Goal: Navigation & Orientation: Find specific page/section

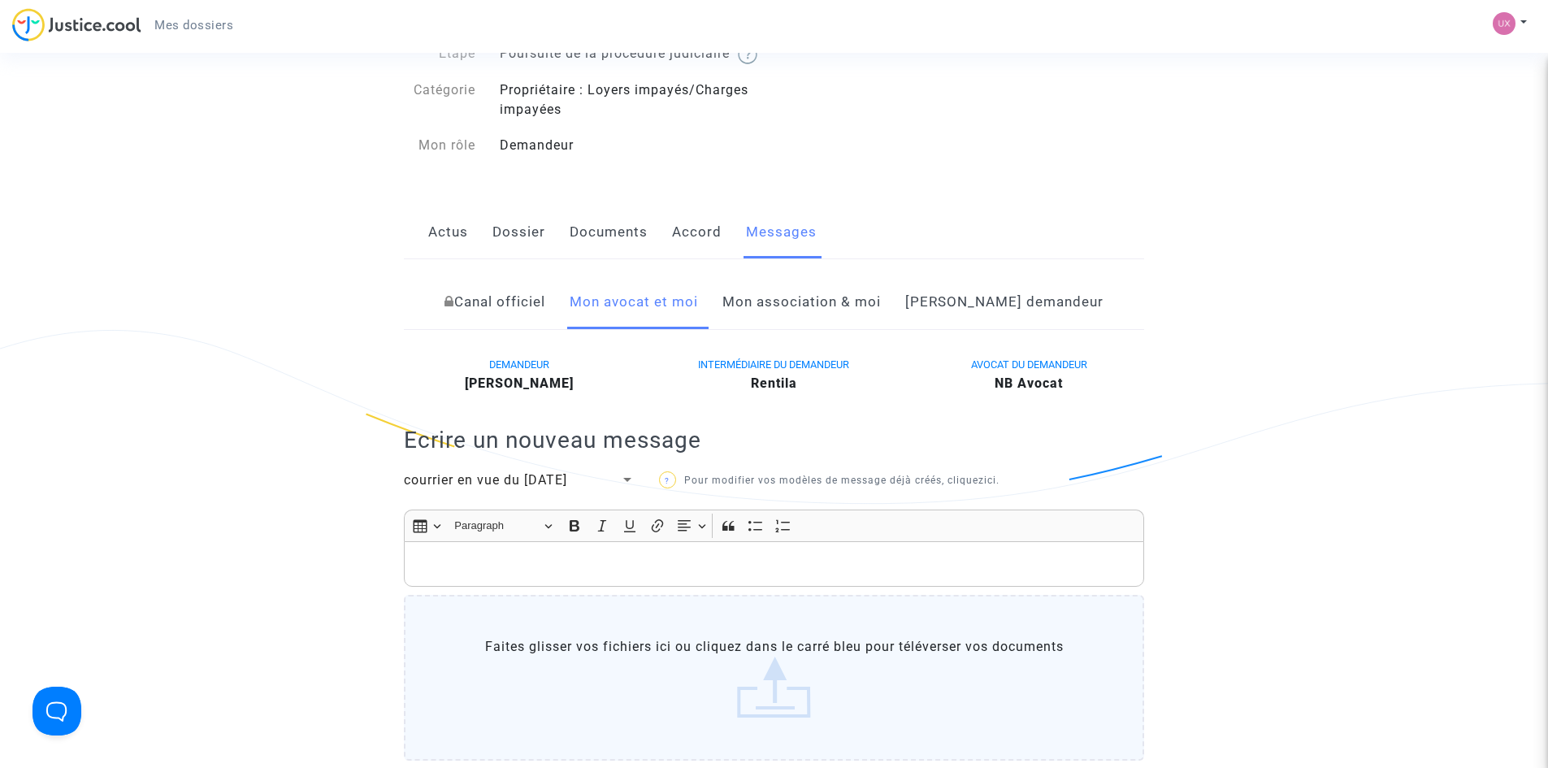
scroll to position [81, 0]
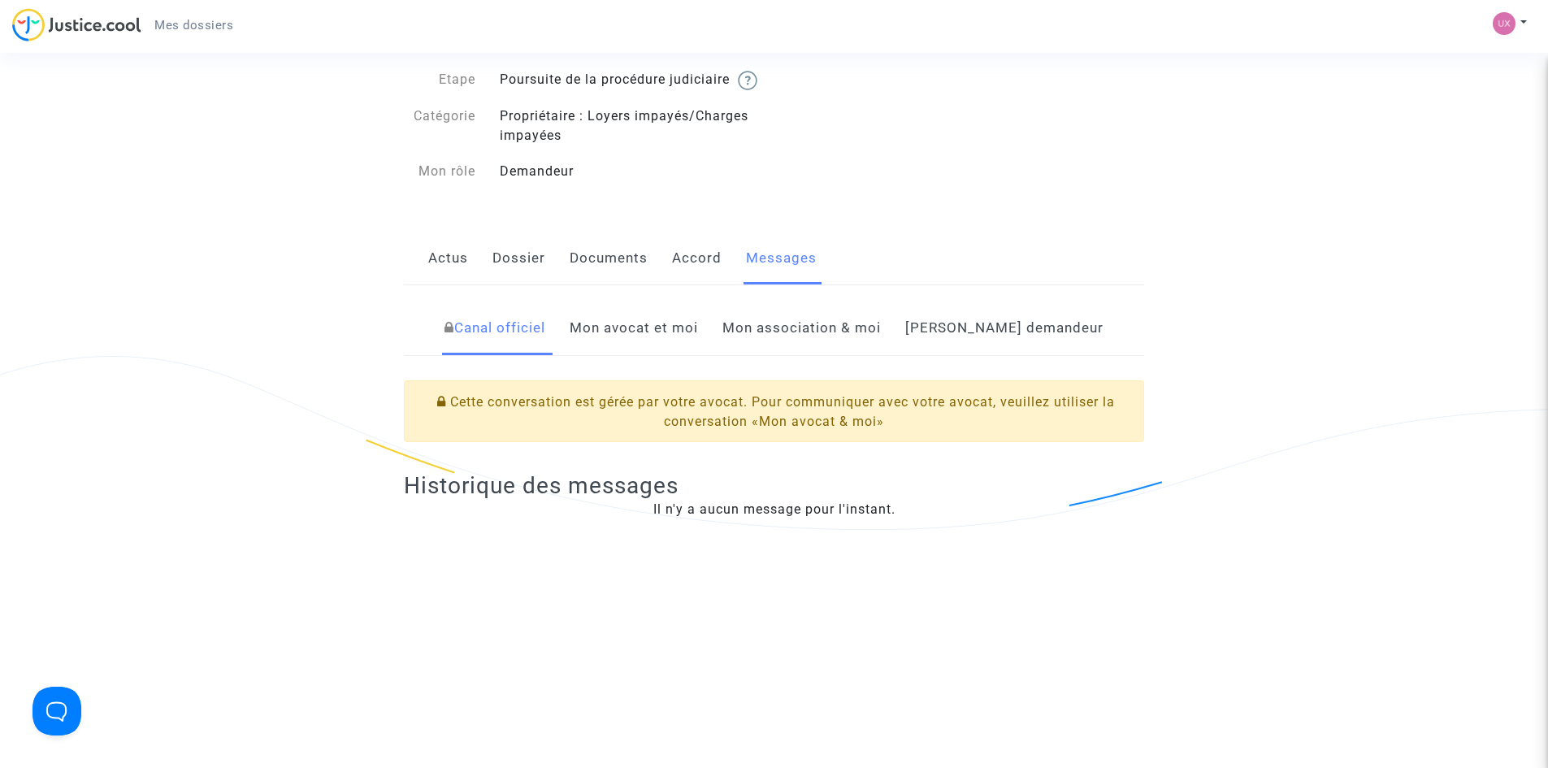
click at [672, 345] on link "Mon avocat et moi" at bounding box center [634, 329] width 128 height 54
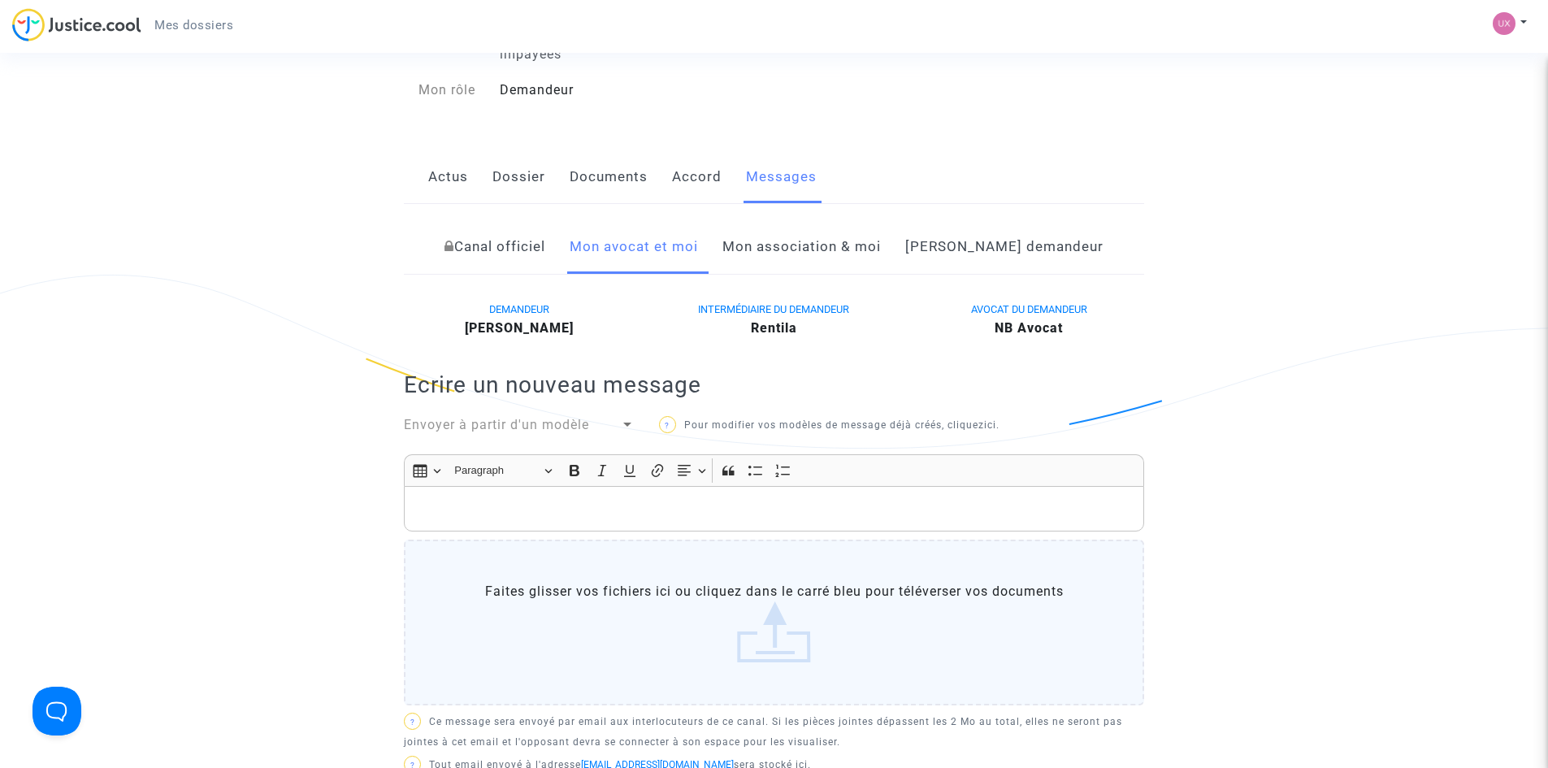
scroll to position [81, 0]
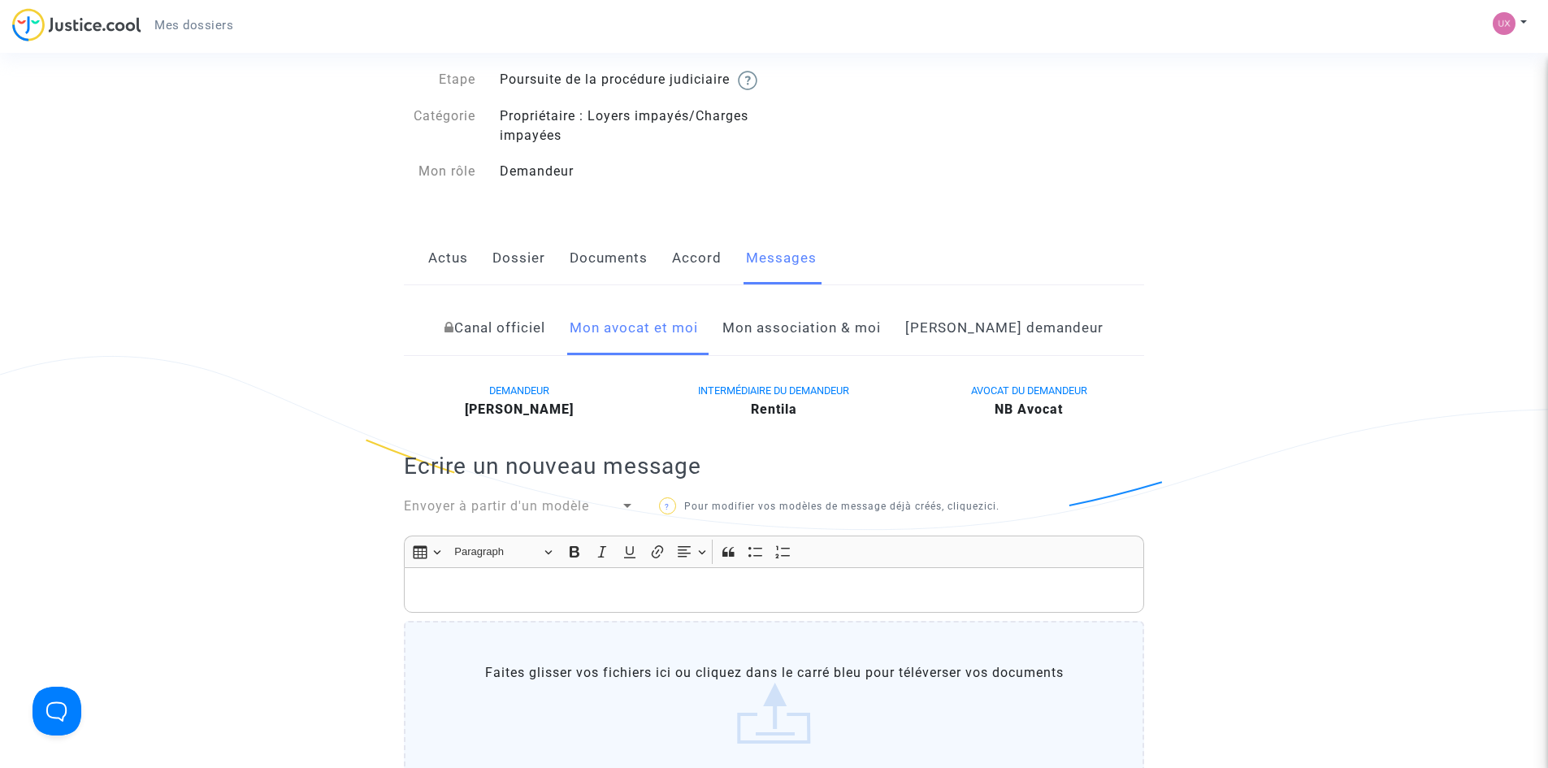
click at [687, 350] on link "Mon avocat et moi" at bounding box center [634, 329] width 128 height 54
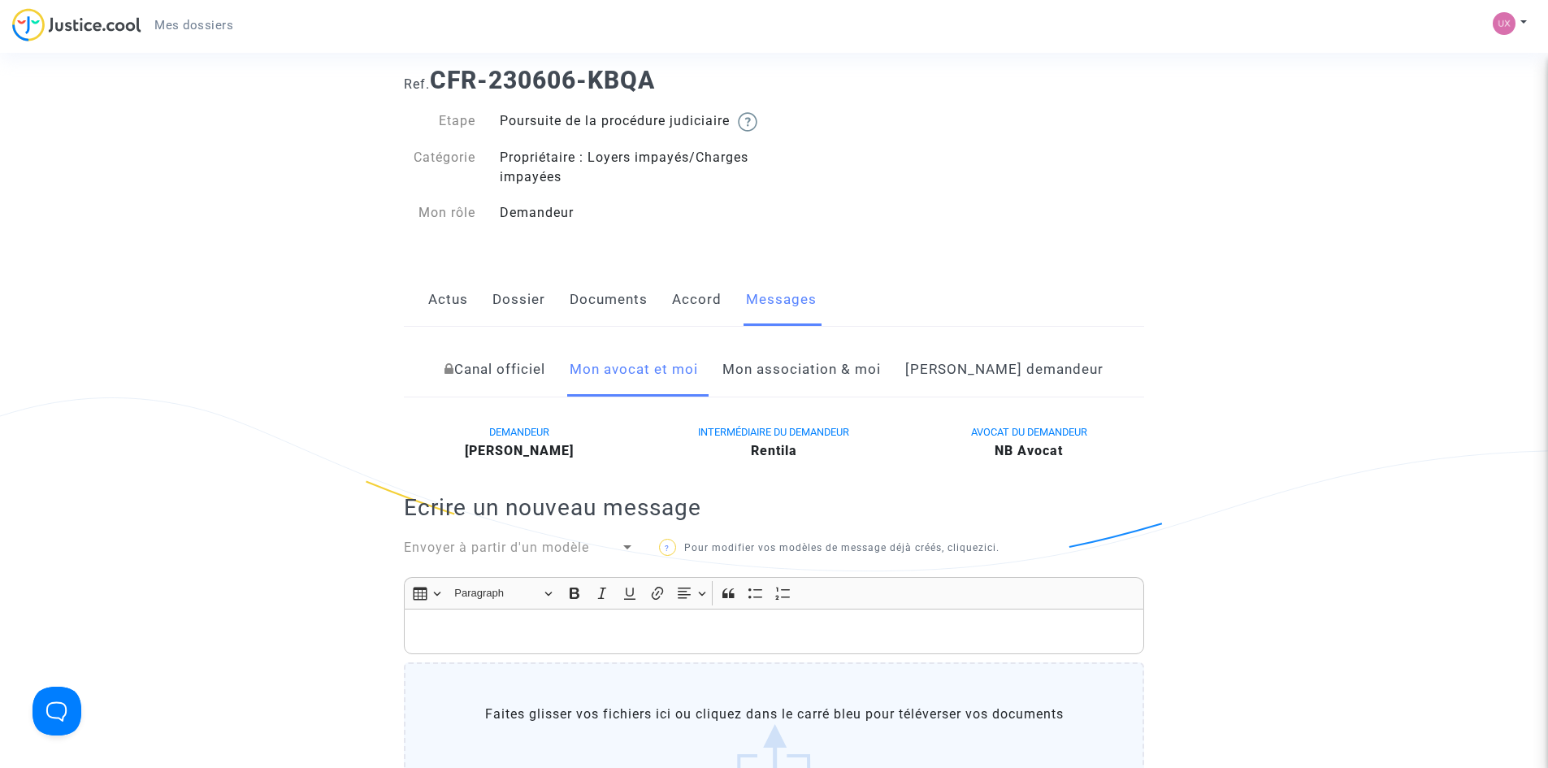
scroll to position [0, 0]
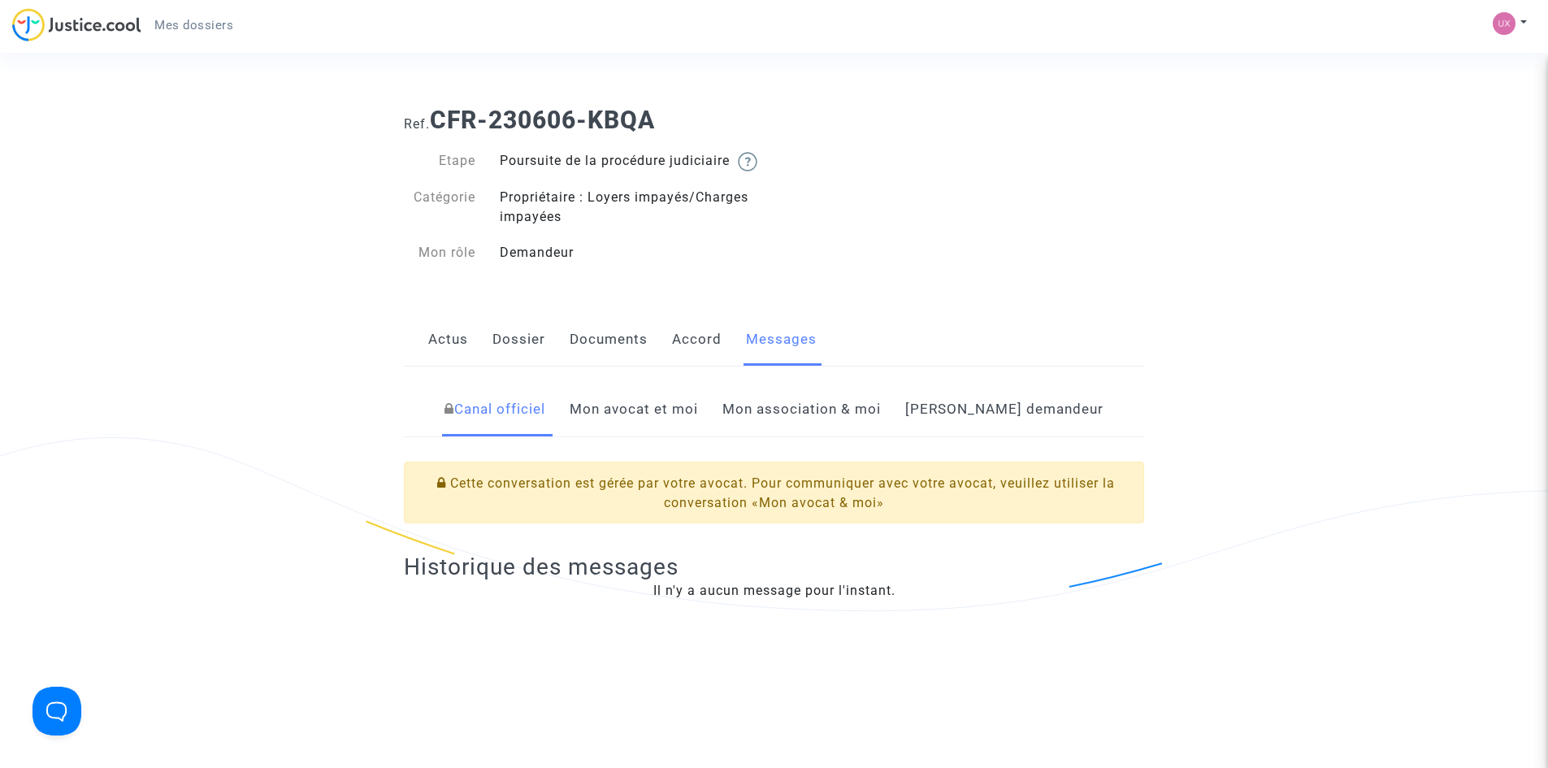
click at [649, 421] on link "Mon avocat et moi" at bounding box center [634, 410] width 128 height 54
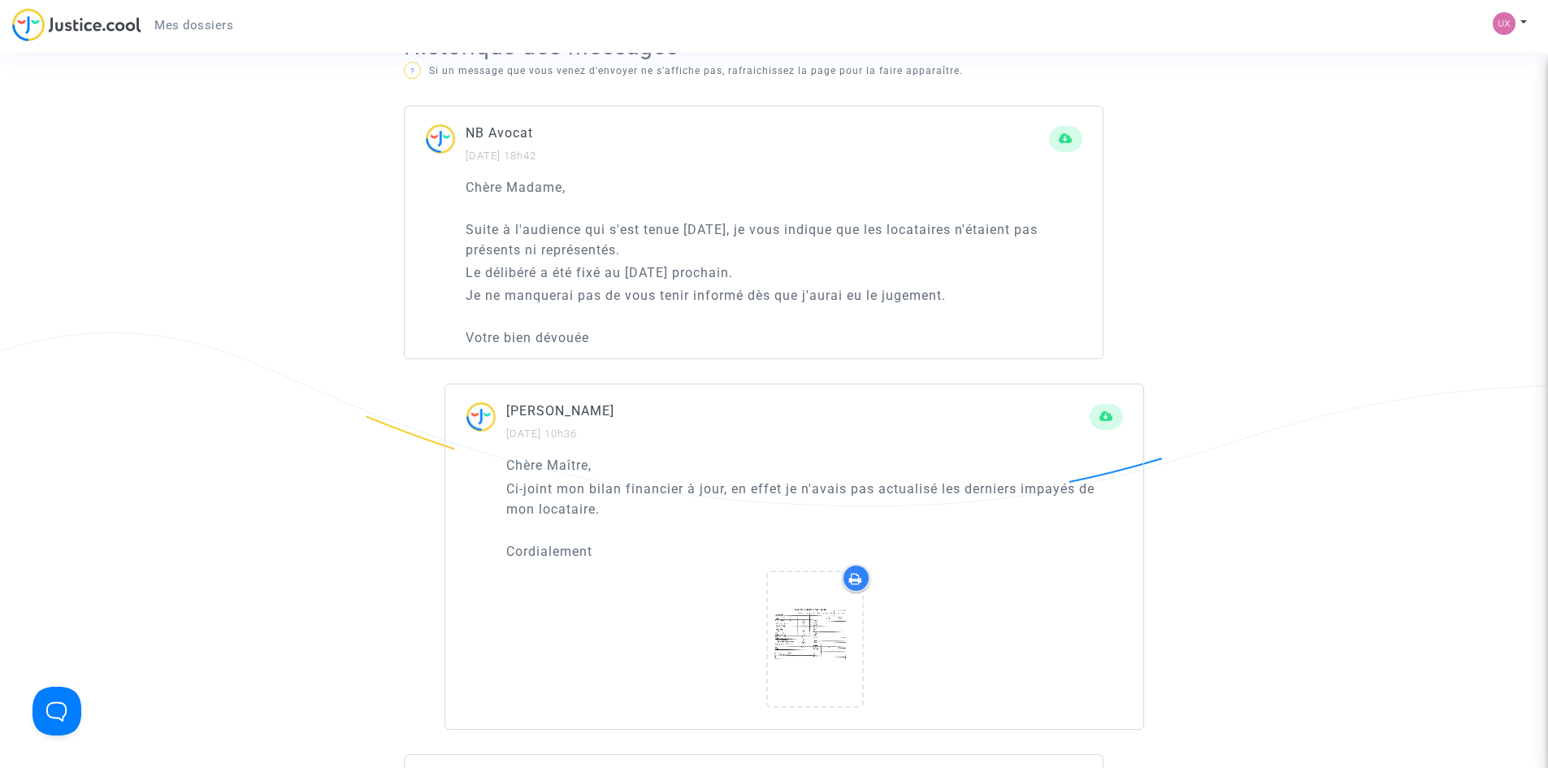
scroll to position [975, 0]
